Goal: Find contact information: Find contact information

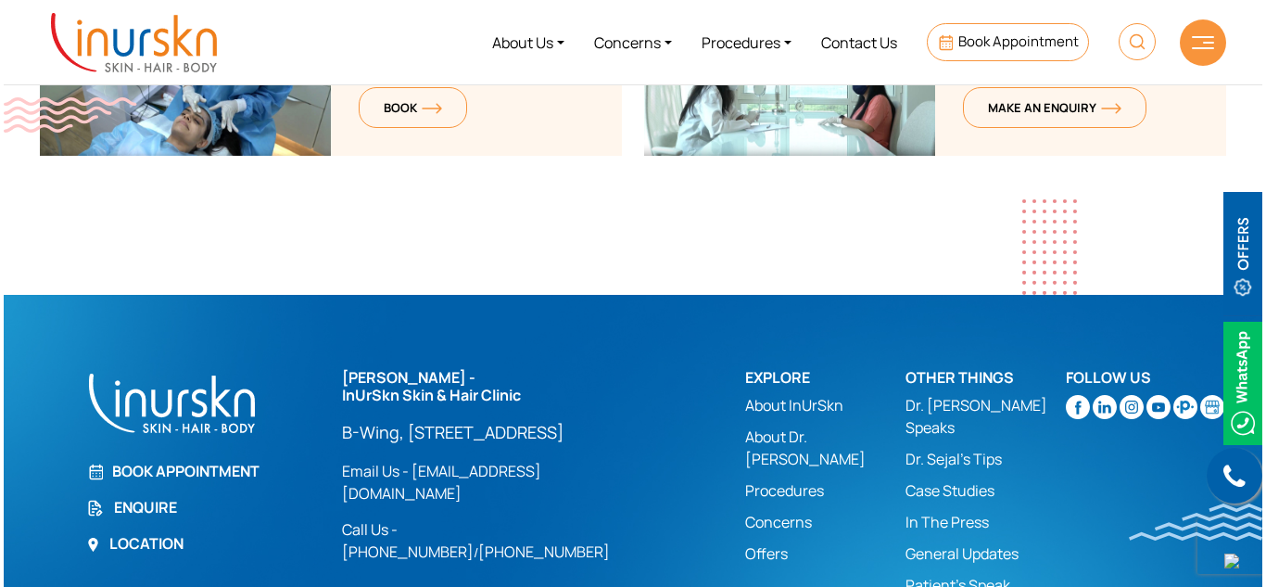
scroll to position [7540, 0]
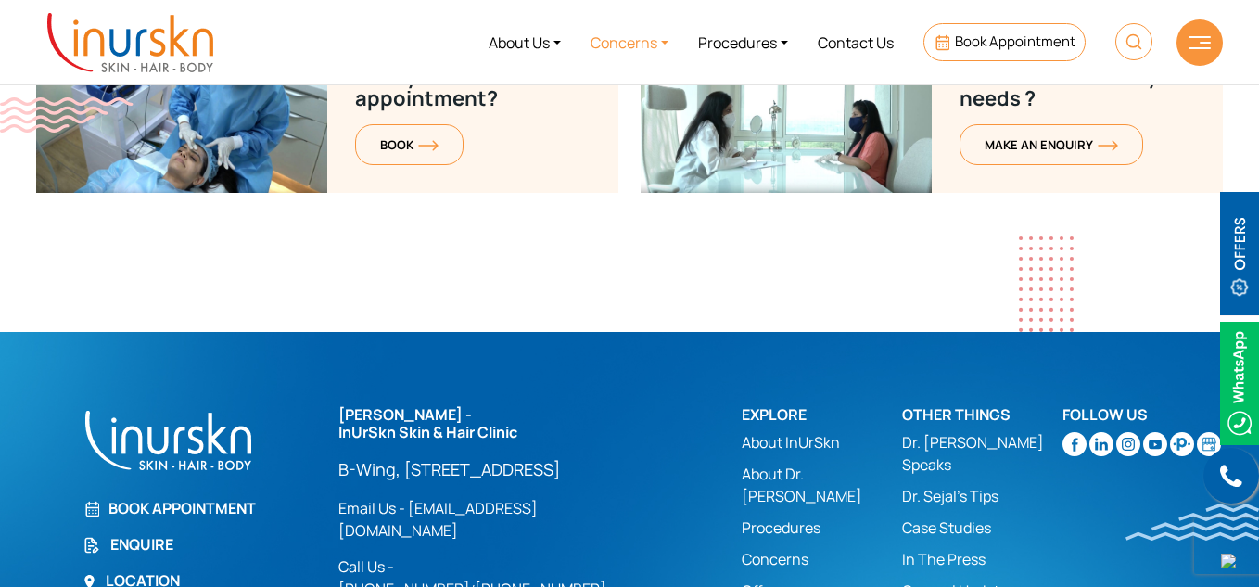
click at [667, 39] on link "Concerns" at bounding box center [630, 42] width 108 height 70
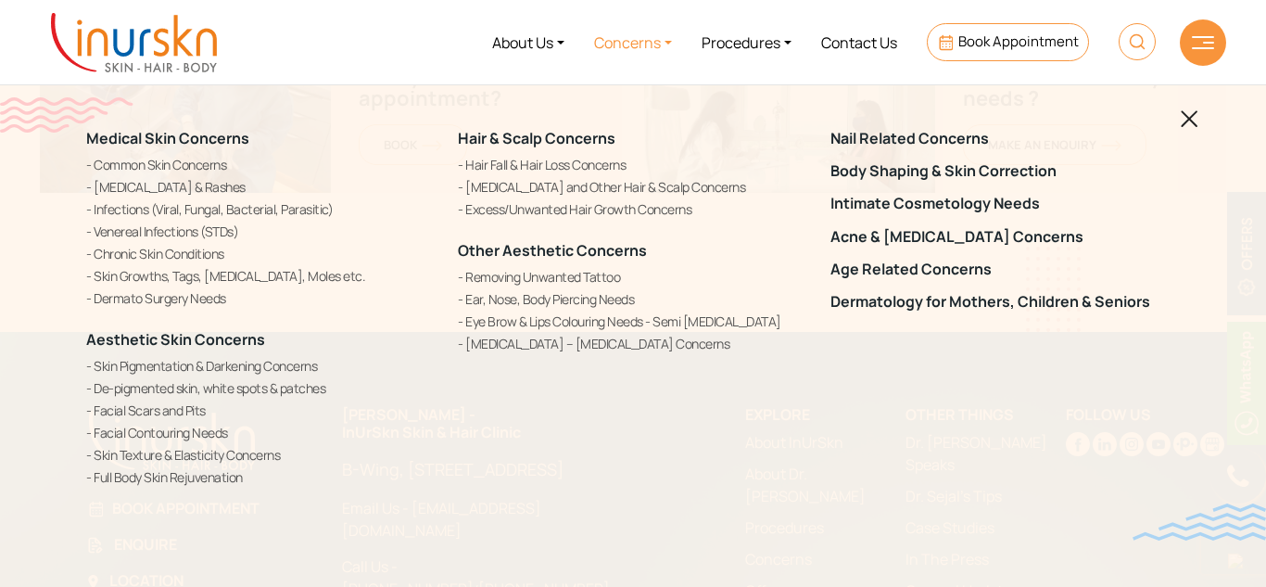
click at [1189, 40] on div at bounding box center [1203, 42] width 46 height 46
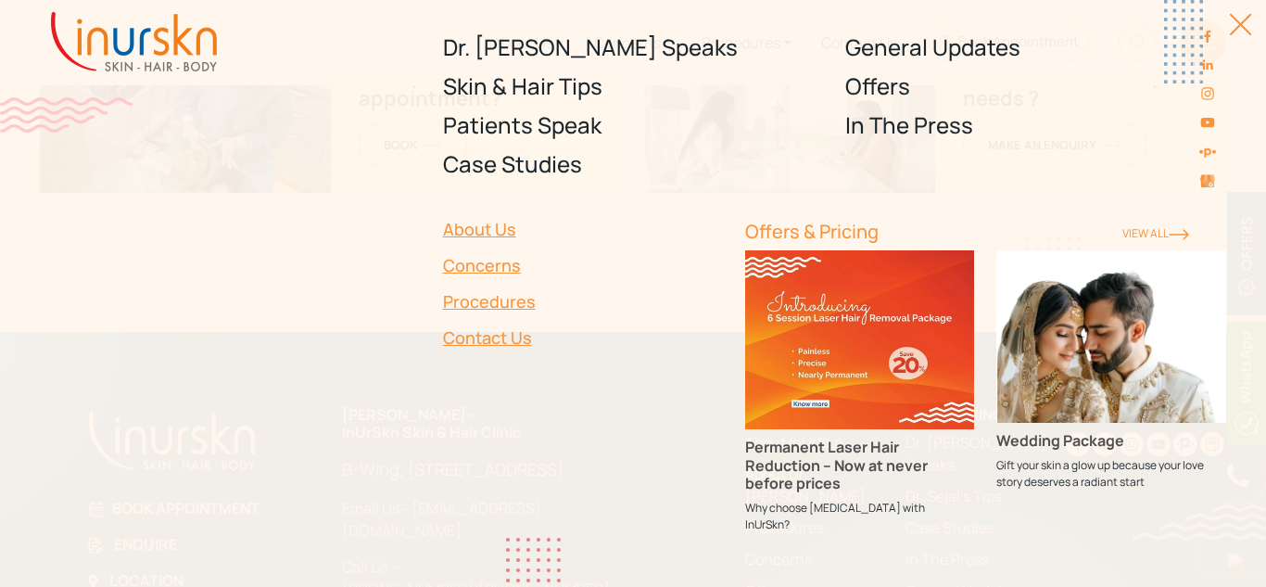
click at [1249, 19] on div "Dr. Sejal Speaks Skin & Hair Tips Patients Speak Case Studies General Updates O…" at bounding box center [633, 293] width 1266 height 587
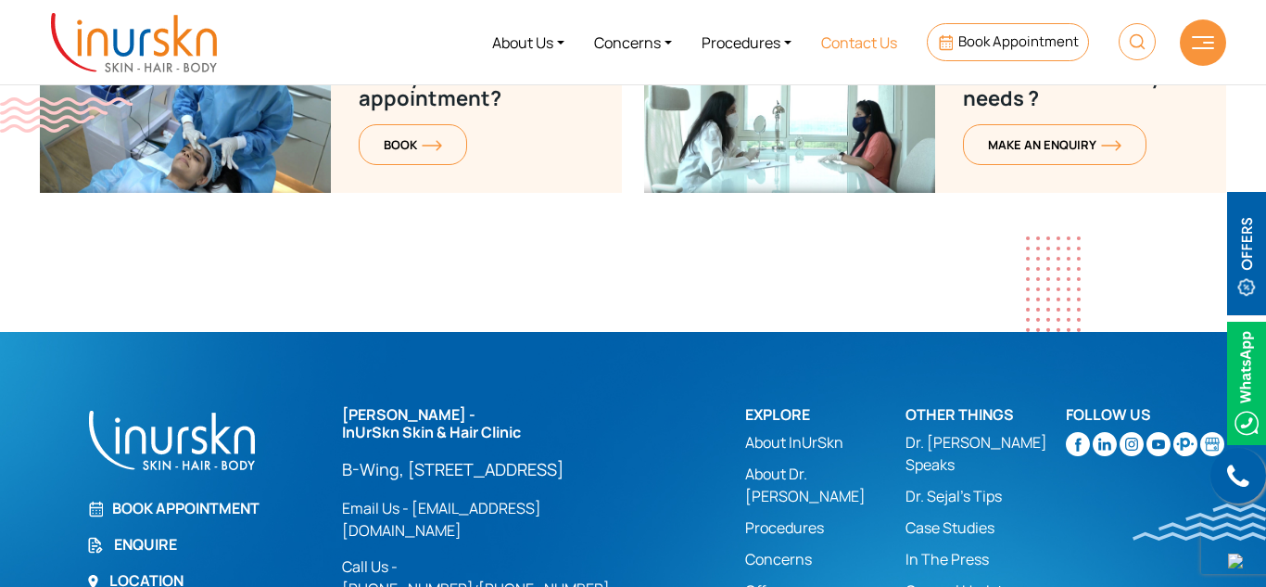
click at [870, 42] on link "Contact Us" at bounding box center [859, 42] width 106 height 70
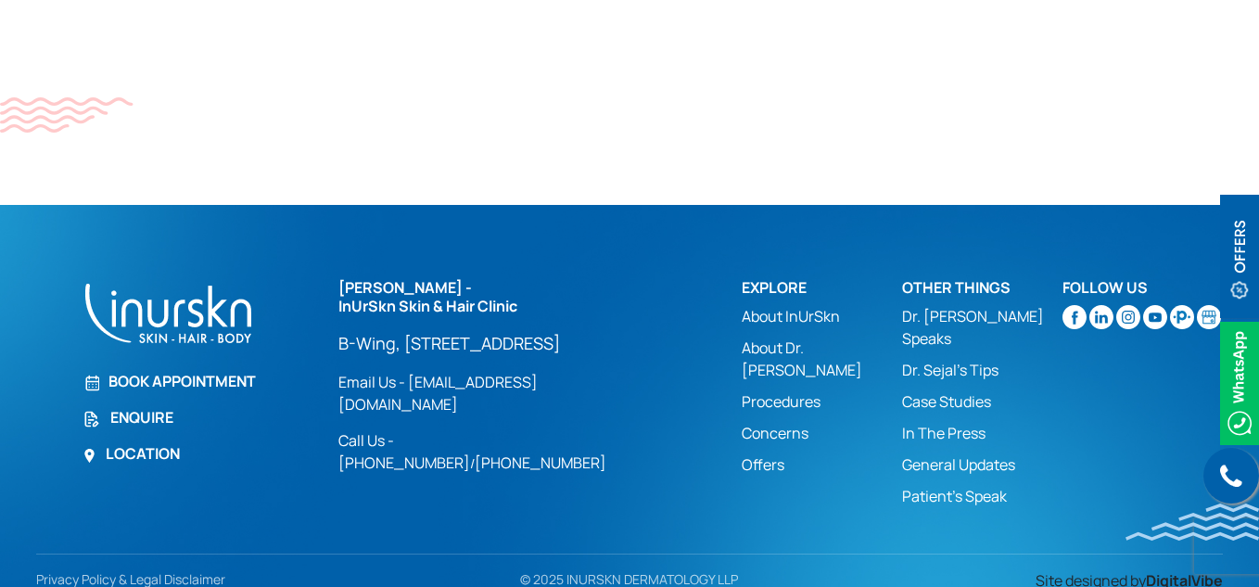
scroll to position [1426, 0]
